Goal: Task Accomplishment & Management: Manage account settings

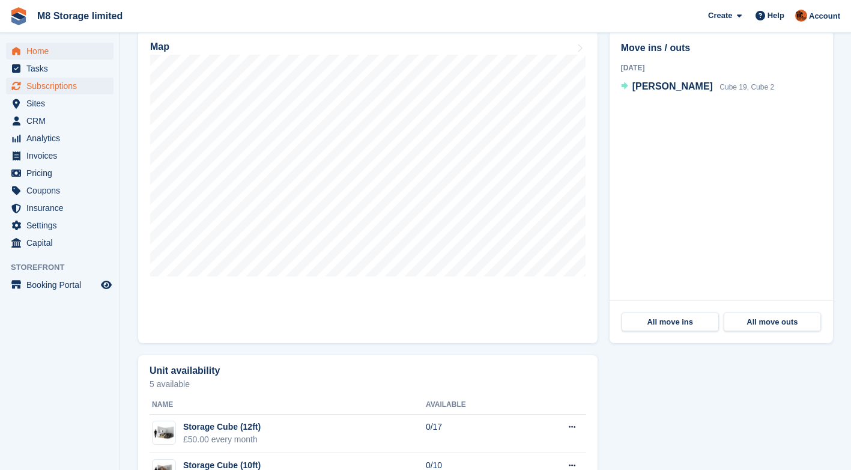
scroll to position [360, 0]
click at [70, 85] on span "Subscriptions" at bounding box center [62, 85] width 72 height 17
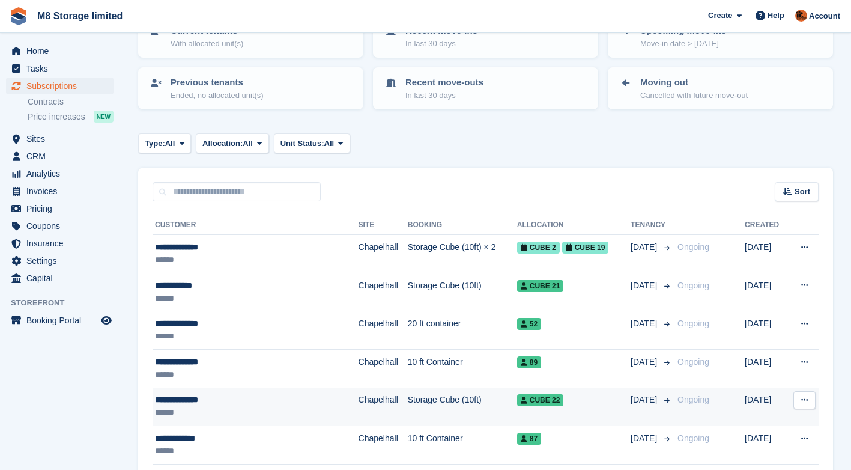
scroll to position [180, 0]
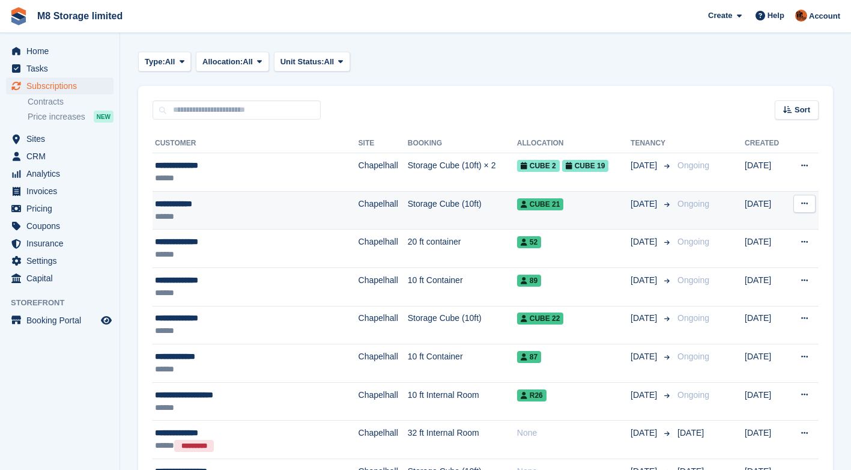
click at [358, 207] on td "Chapelhall" at bounding box center [382, 210] width 49 height 38
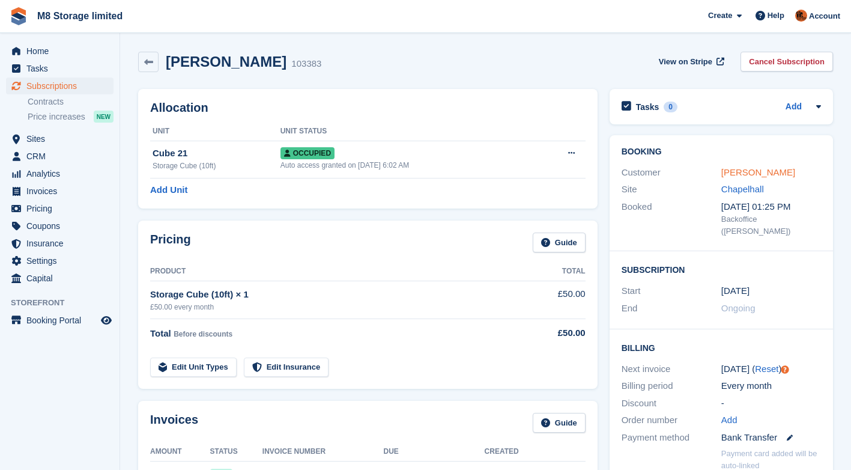
click at [751, 169] on link "[PERSON_NAME]" at bounding box center [758, 172] width 74 height 10
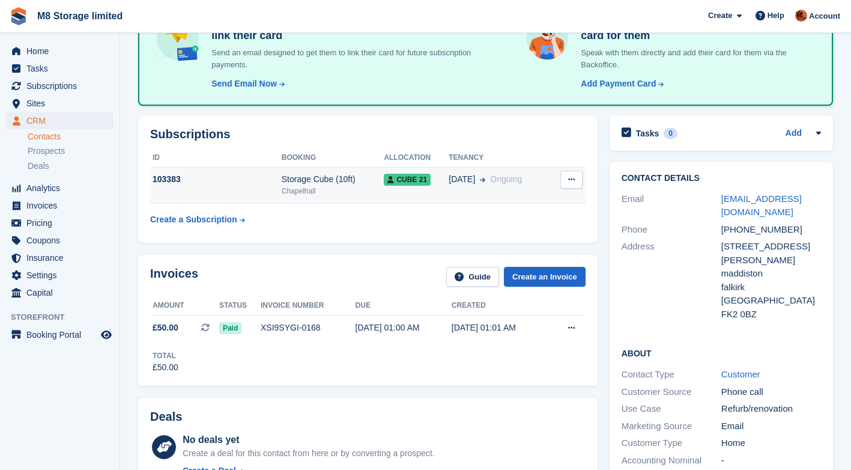
scroll to position [60, 0]
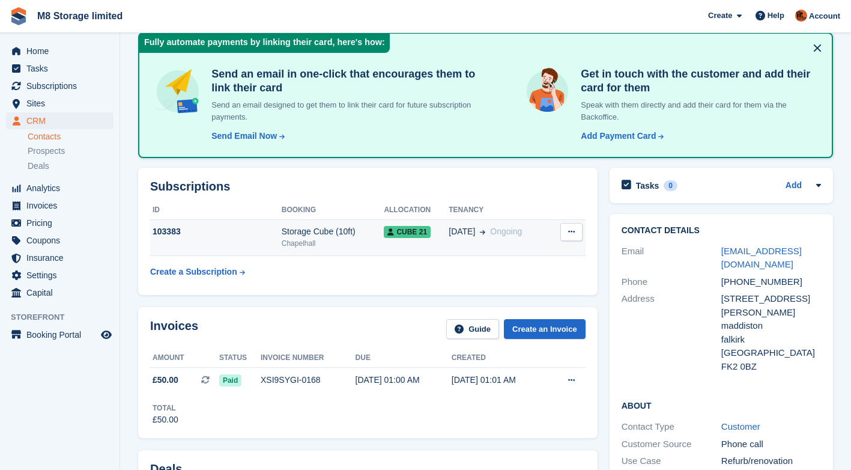
click at [566, 229] on button at bounding box center [571, 232] width 22 height 18
click at [522, 257] on p "Cancel subscription" at bounding box center [525, 255] width 104 height 16
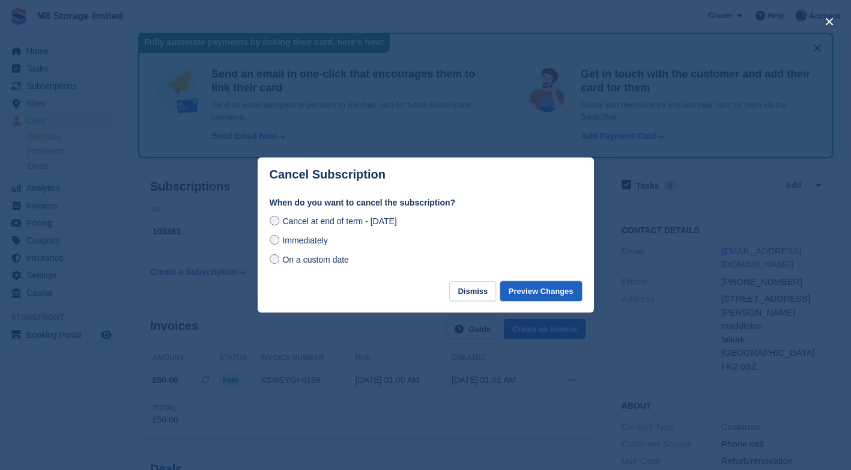
click at [532, 296] on button "Preview Changes" at bounding box center [541, 291] width 82 height 20
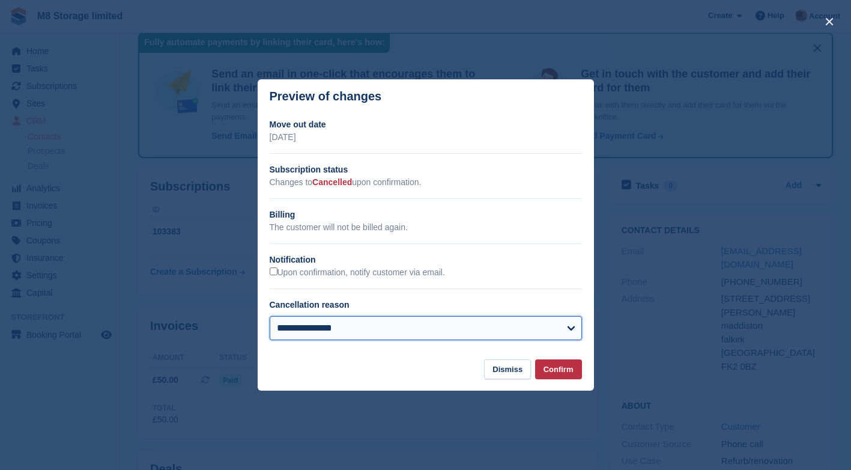
click at [506, 333] on select "**********" at bounding box center [426, 328] width 312 height 24
select select "**********"
click at [270, 317] on select "**********" at bounding box center [426, 328] width 312 height 24
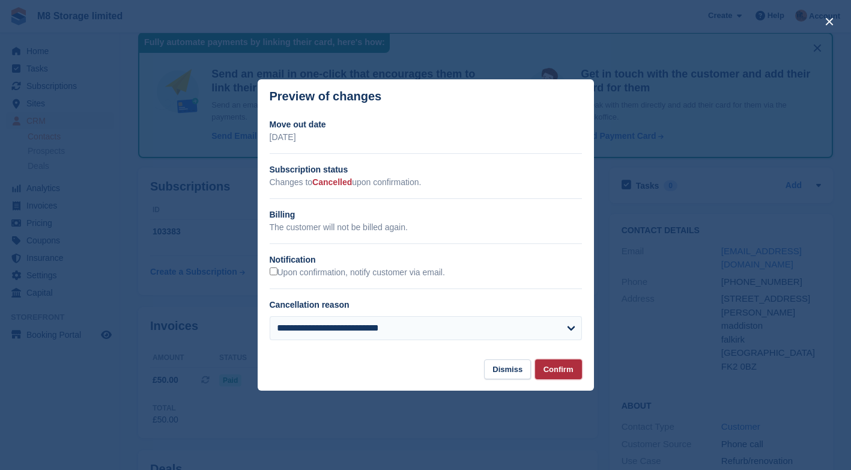
click at [558, 373] on button "Confirm" at bounding box center [558, 369] width 47 height 20
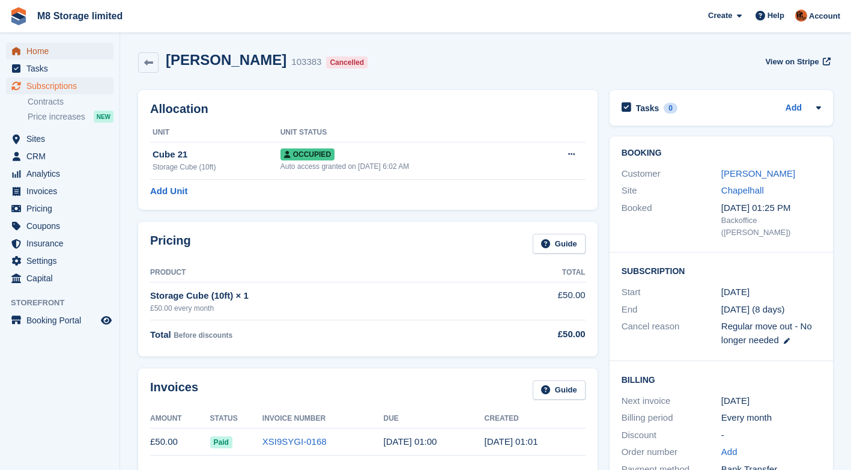
click at [34, 53] on span "Home" at bounding box center [62, 51] width 72 height 17
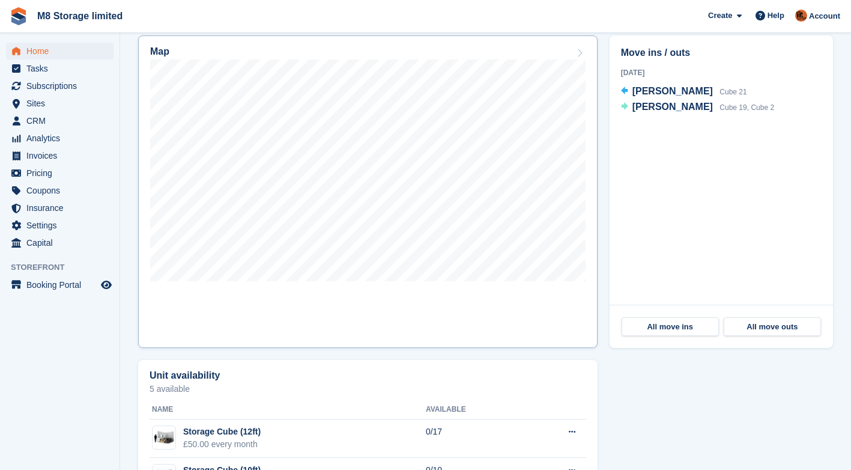
scroll to position [360, 0]
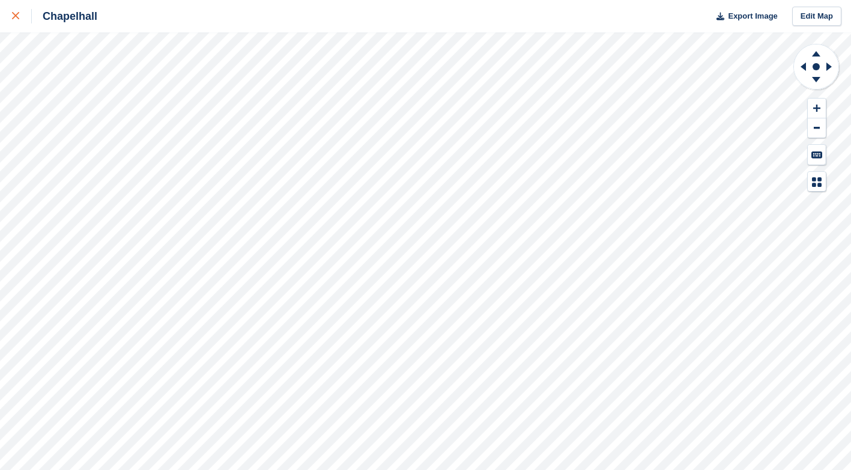
click at [22, 16] on div at bounding box center [22, 16] width 20 height 14
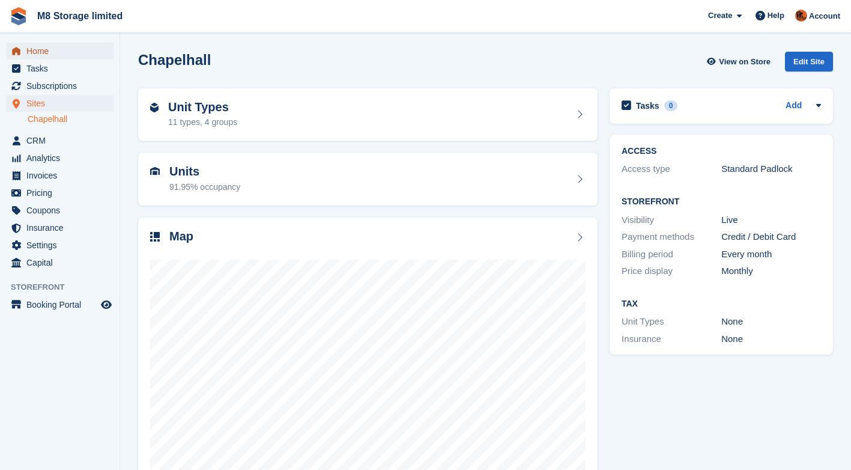
click at [45, 47] on span "Home" at bounding box center [62, 51] width 72 height 17
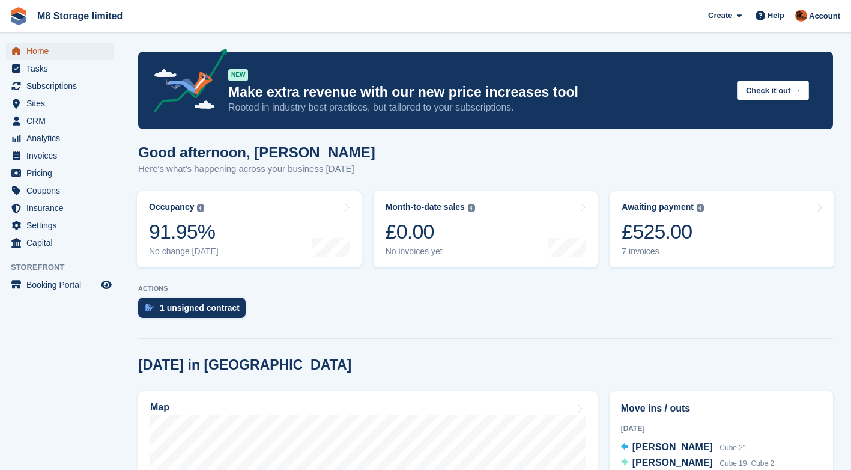
click at [32, 52] on span "Home" at bounding box center [62, 51] width 72 height 17
click at [681, 234] on div "£525.00" at bounding box center [662, 231] width 82 height 25
click at [642, 252] on div "7 invoices" at bounding box center [662, 251] width 82 height 10
